Goal: Task Accomplishment & Management: Use online tool/utility

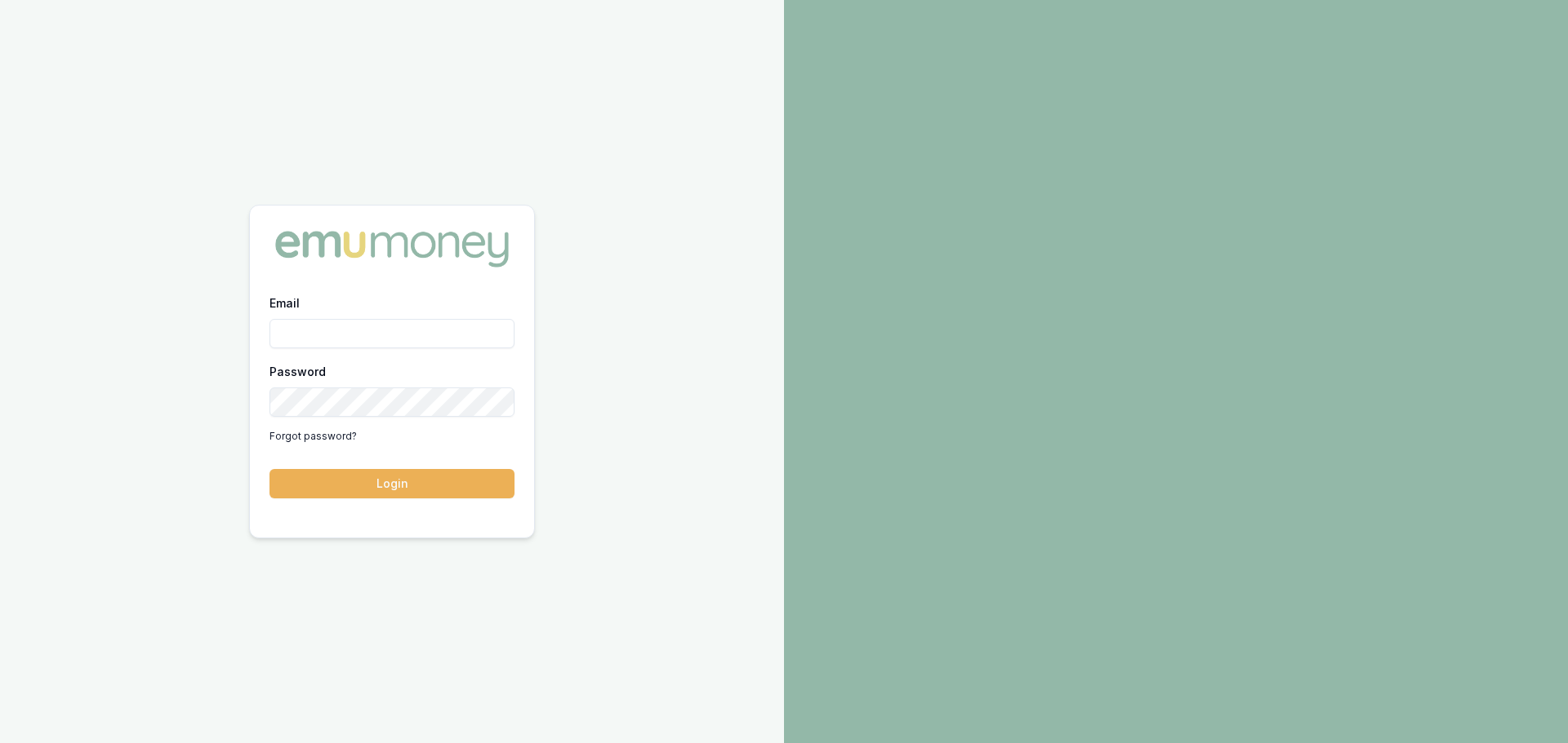
click at [350, 311] on div "Email" at bounding box center [392, 321] width 245 height 56
click at [349, 334] on input "Email" at bounding box center [392, 333] width 245 height 29
type input "brad.hearns@emumoney.com.au"
click at [269, 469] on button "Login" at bounding box center [392, 484] width 245 height 29
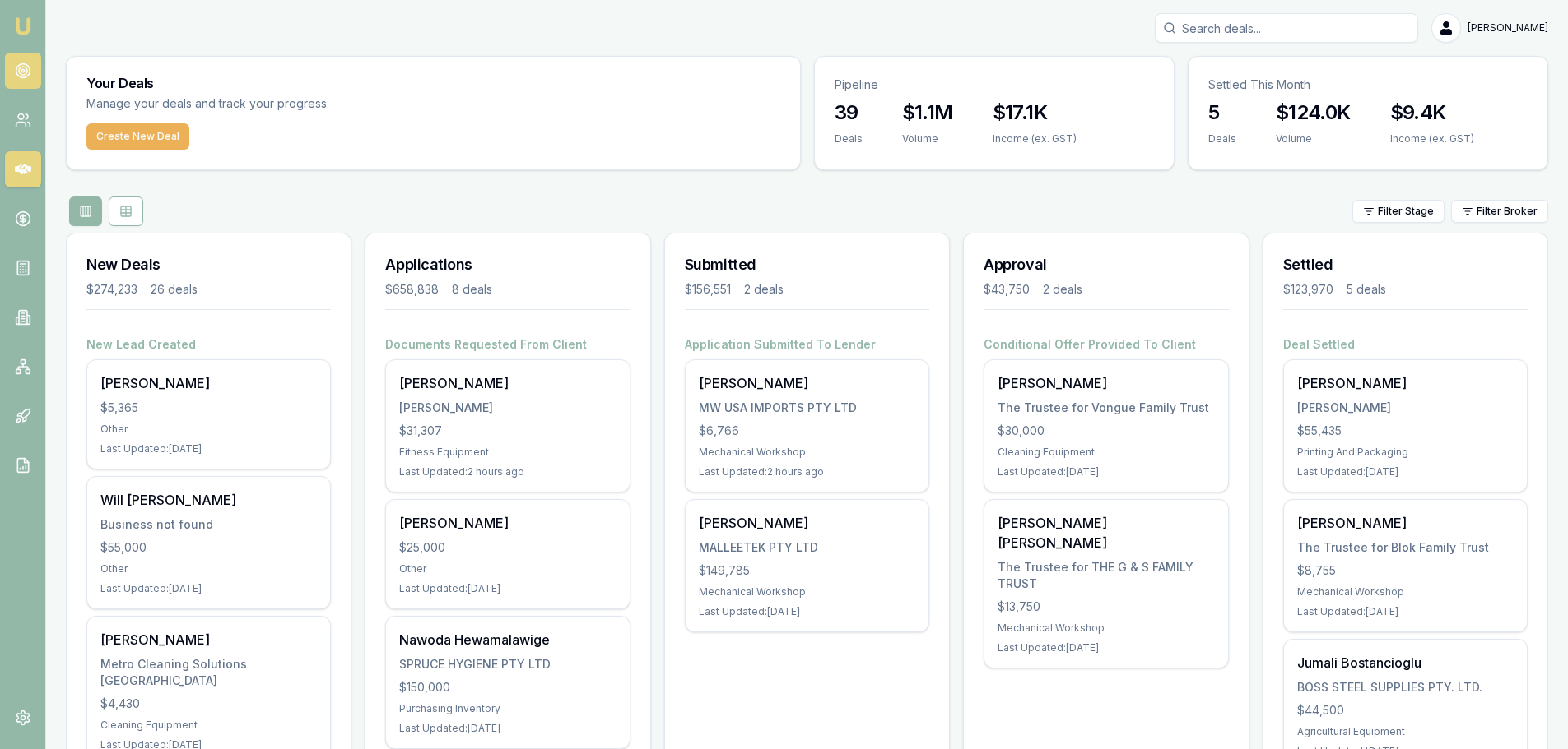
click at [16, 74] on icon at bounding box center [22, 70] width 17 height 17
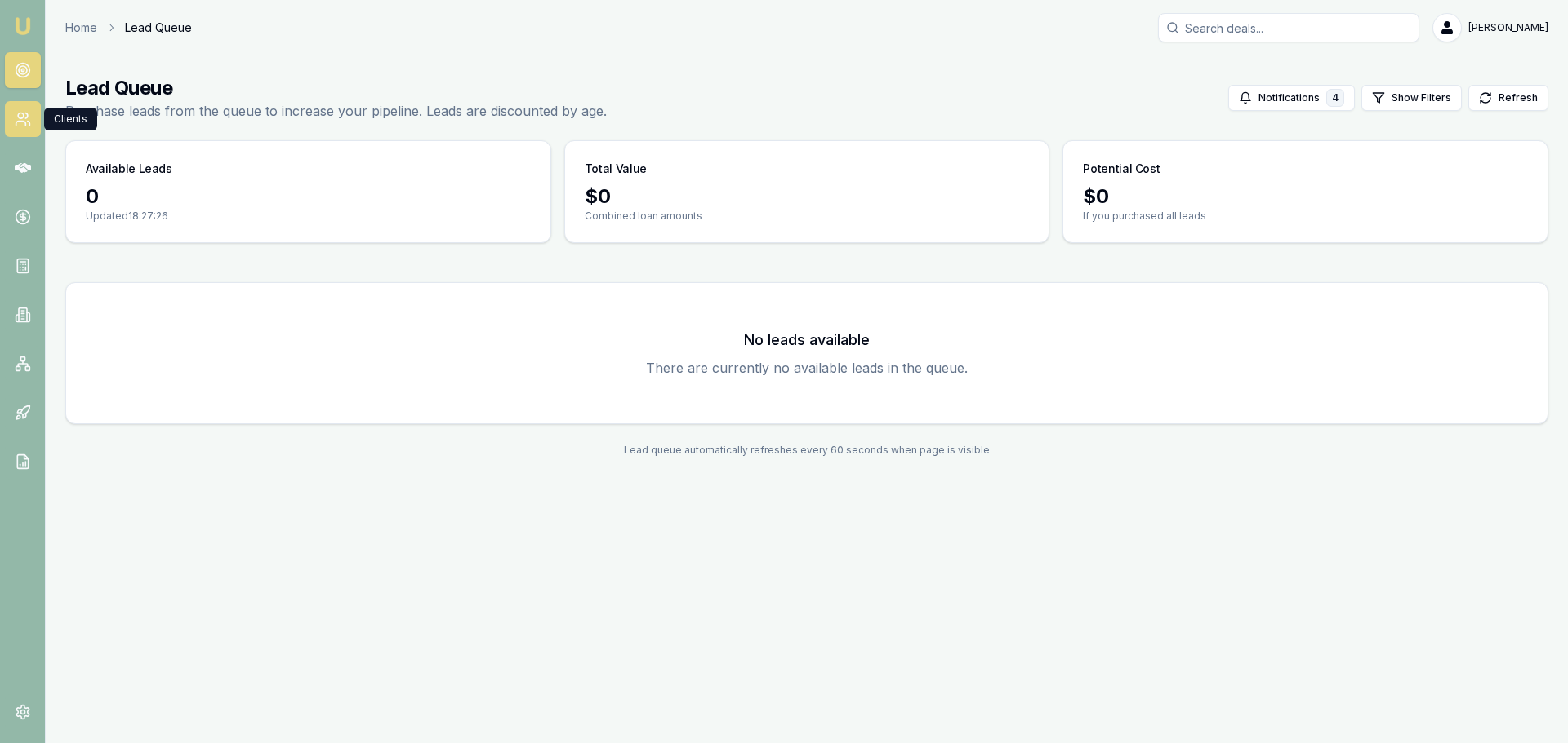
click at [20, 121] on icon at bounding box center [20, 123] width 10 height 4
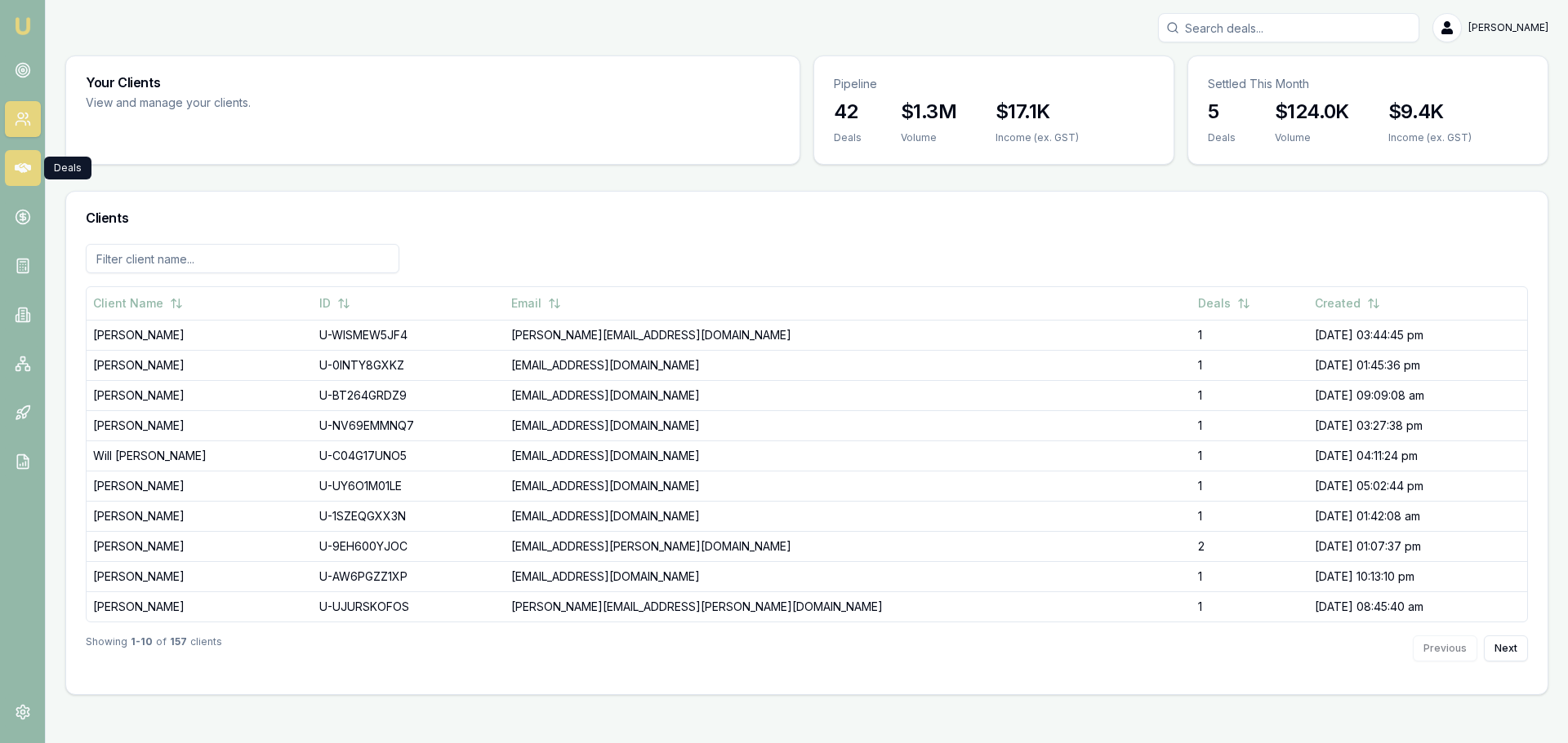
click at [14, 165] on icon at bounding box center [22, 168] width 16 height 16
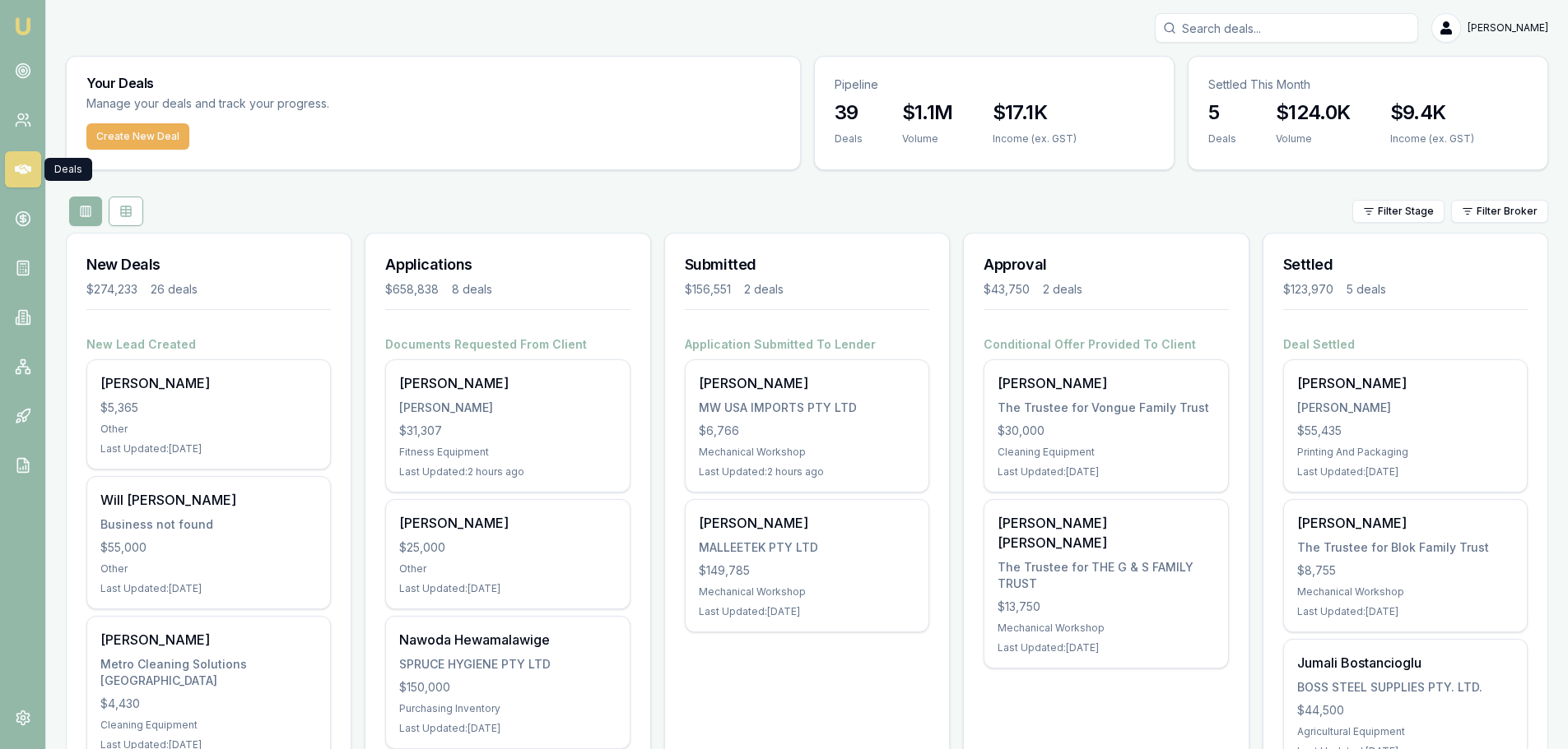
click at [851, 202] on div "Filter Stage Filter Broker" at bounding box center [807, 211] width 1482 height 29
